Goal: Complete application form: Complete application form

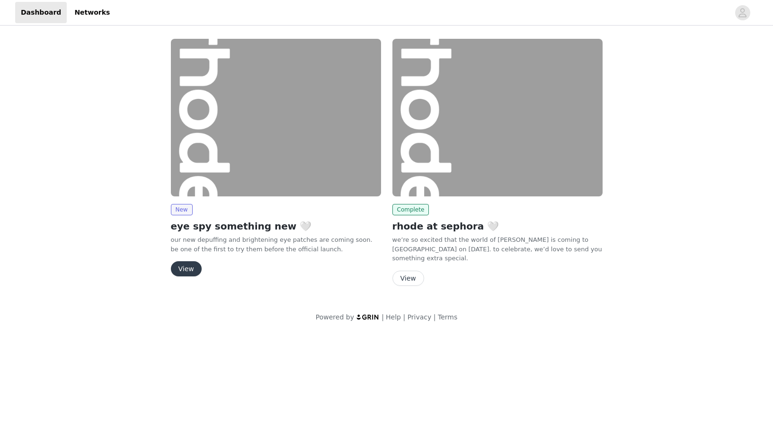
click at [188, 269] on button "View" at bounding box center [186, 268] width 31 height 15
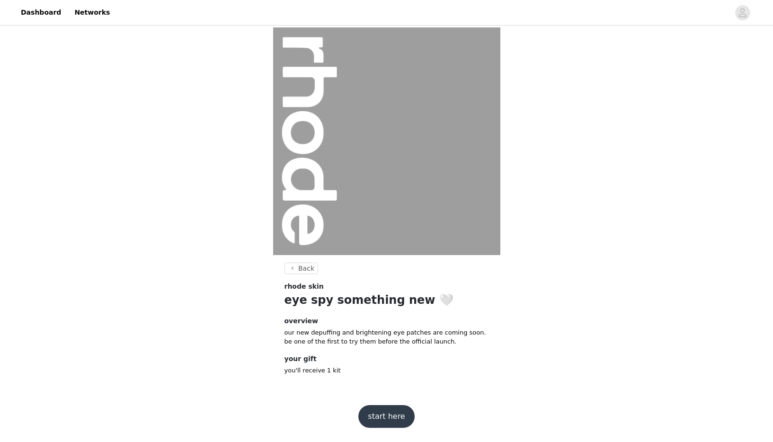
click at [397, 422] on button "start here" at bounding box center [386, 416] width 56 height 23
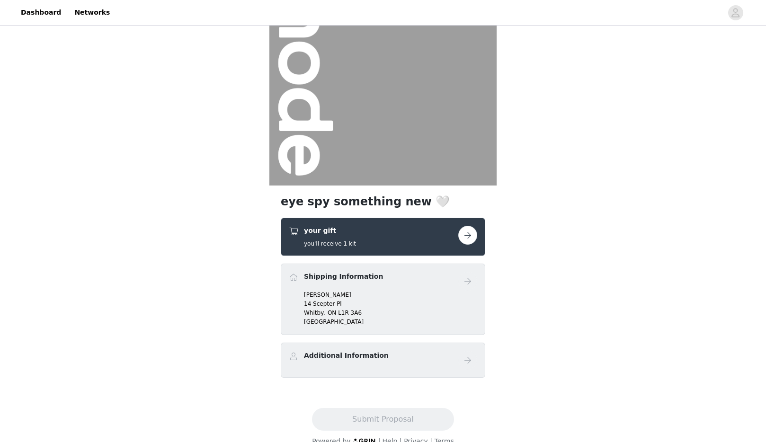
scroll to position [85, 0]
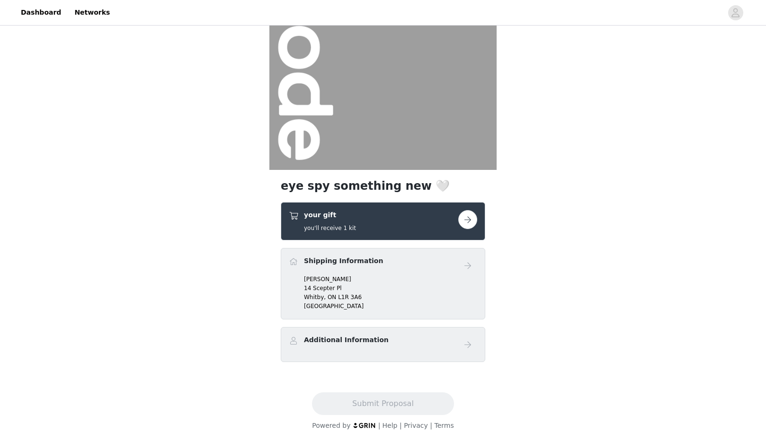
click at [351, 286] on p "14 Scepter Pl" at bounding box center [390, 288] width 173 height 9
click at [471, 219] on button "button" at bounding box center [467, 219] width 19 height 19
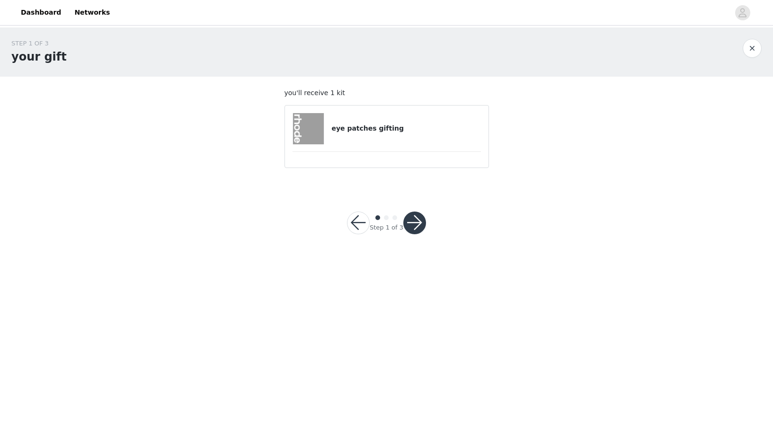
click at [351, 124] on h4 "eye patches gifting" at bounding box center [405, 129] width 149 height 10
drag, startPoint x: 407, startPoint y: 217, endPoint x: 413, endPoint y: 225, distance: 9.8
click at [409, 221] on button "button" at bounding box center [414, 223] width 23 height 23
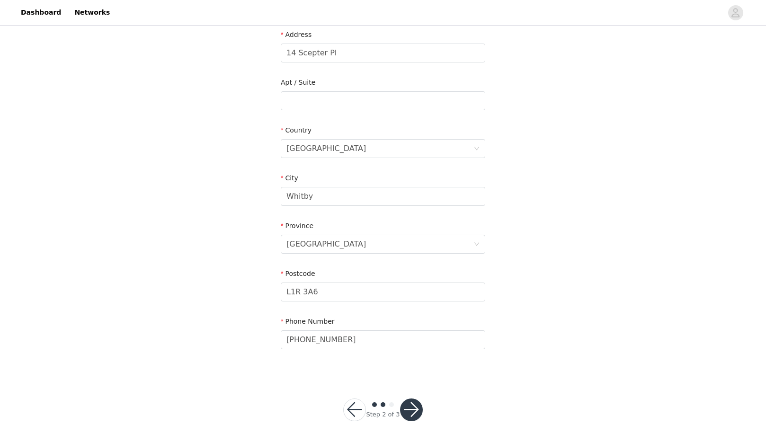
scroll to position [204, 0]
click at [406, 412] on button "button" at bounding box center [411, 408] width 23 height 23
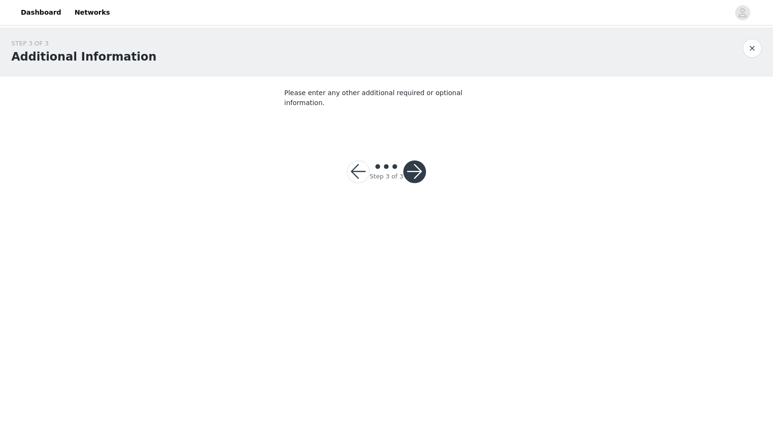
click at [414, 163] on button "button" at bounding box center [414, 172] width 23 height 23
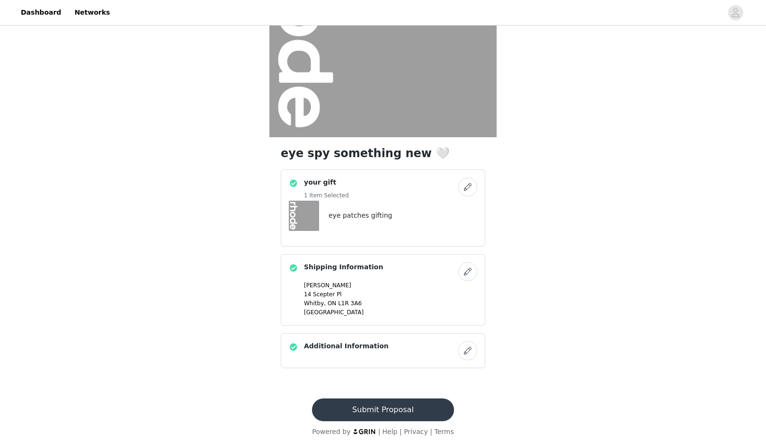
scroll to position [124, 0]
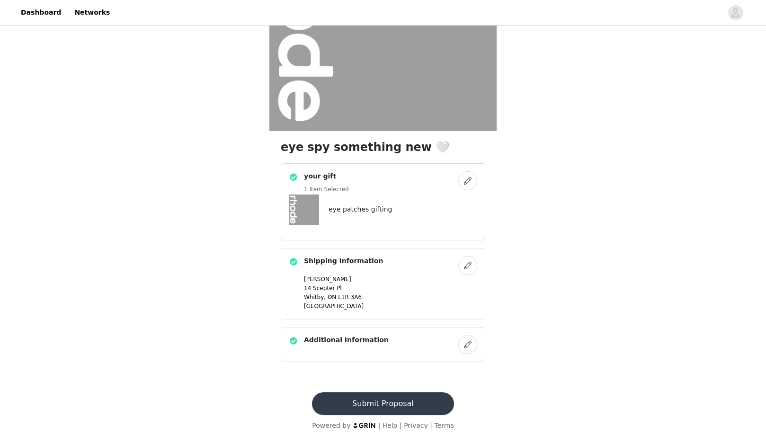
click at [387, 406] on button "Submit Proposal" at bounding box center [383, 404] width 142 height 23
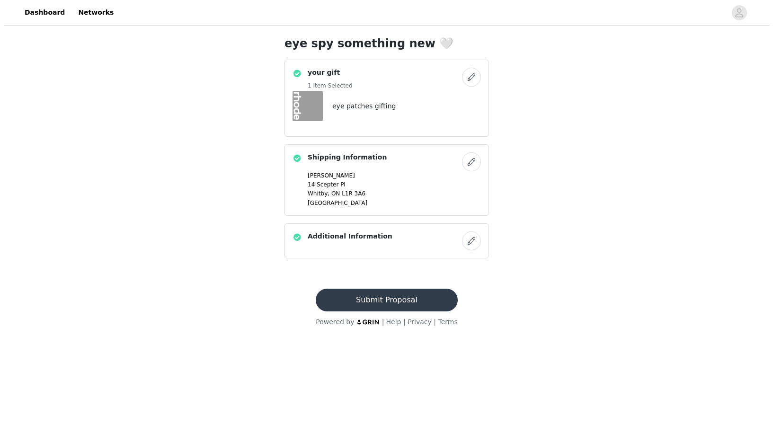
scroll to position [0, 0]
